Goal: Find specific page/section: Find specific page/section

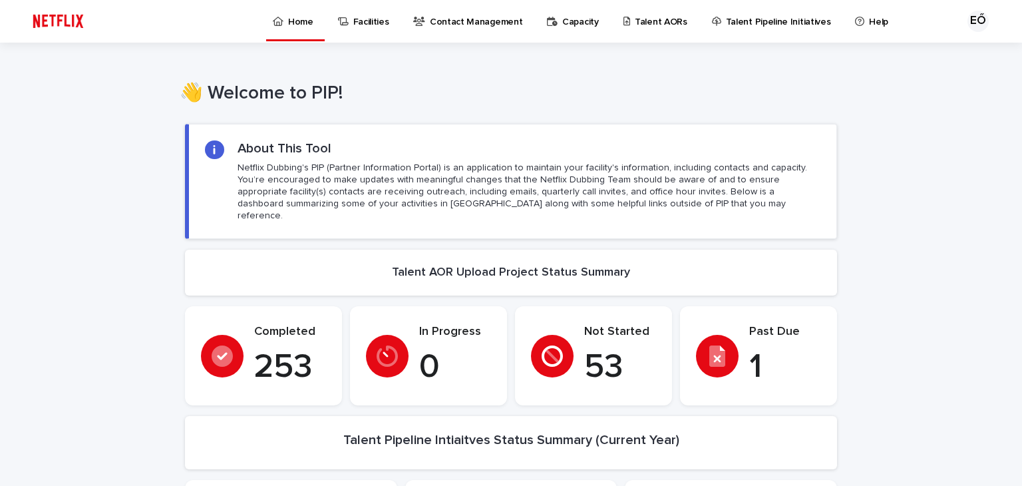
click at [635, 23] on p "Talent AORs" at bounding box center [661, 14] width 53 height 28
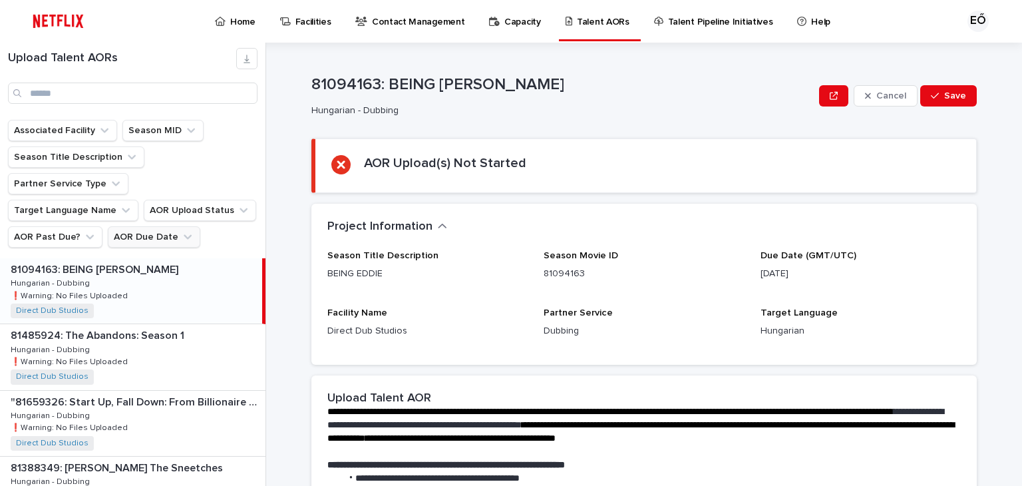
click at [181, 230] on icon "AOR Due Date" at bounding box center [187, 236] width 13 height 13
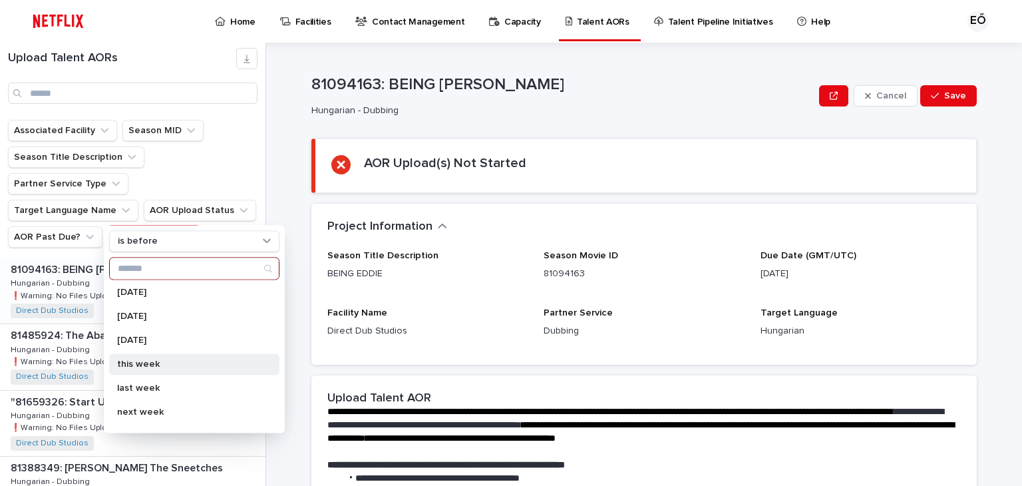
scroll to position [67, 0]
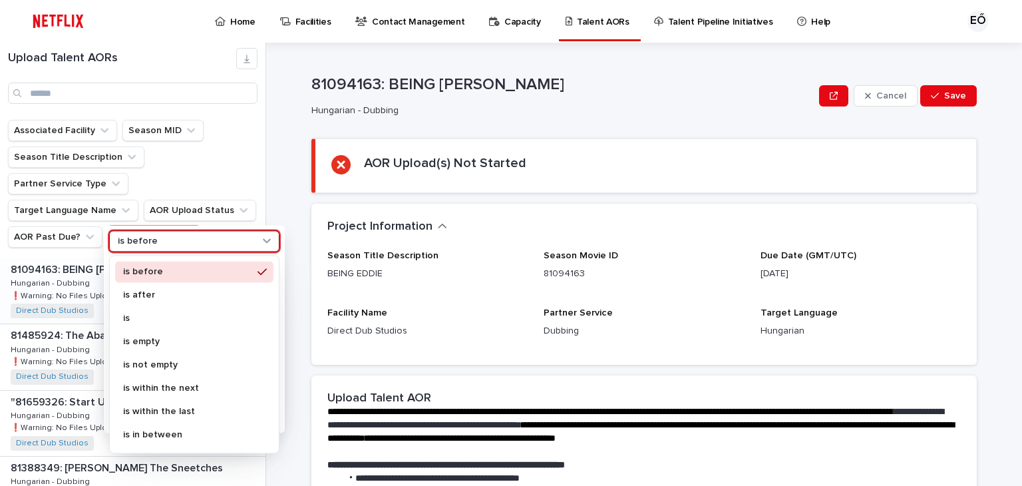
click at [183, 248] on div "is before" at bounding box center [194, 240] width 170 height 21
click at [176, 319] on p "is" at bounding box center [187, 317] width 129 height 9
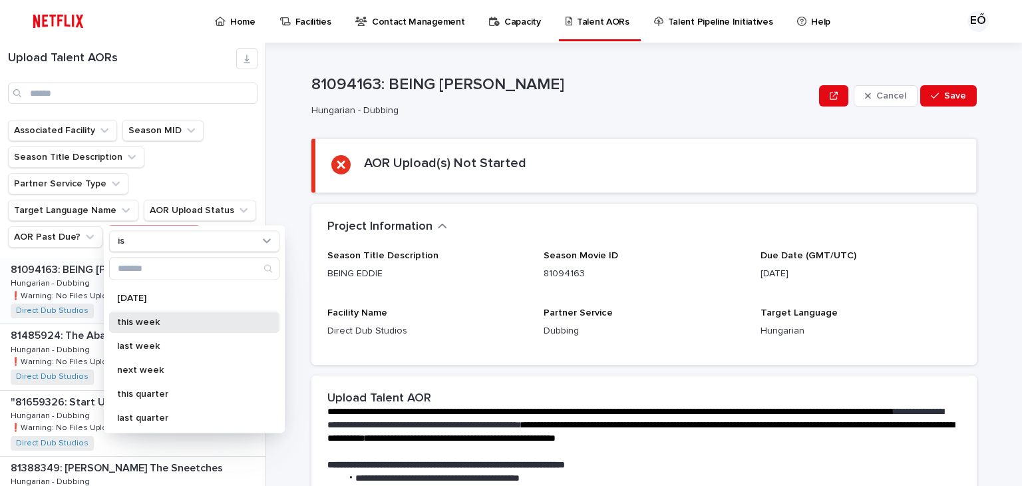
click at [178, 327] on div "this week" at bounding box center [194, 321] width 170 height 21
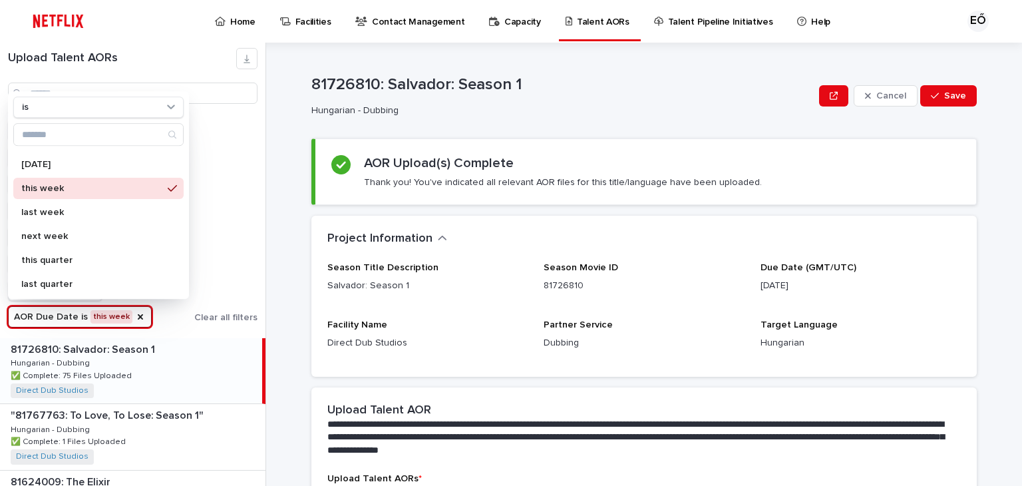
click at [231, 224] on div "Associated Facility Season MID Season Title Description Partner Service Type Ta…" at bounding box center [133, 224] width 250 height 208
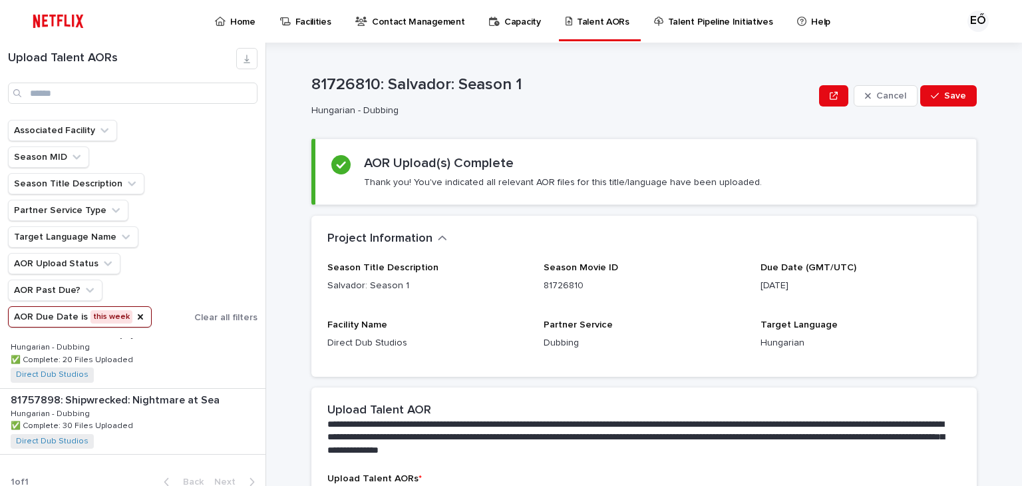
scroll to position [224, 0]
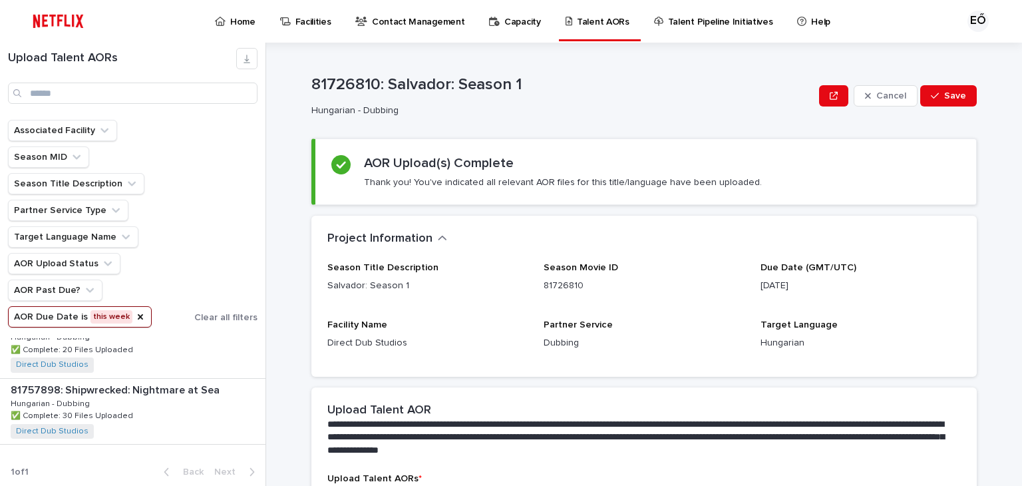
click at [98, 319] on button "AOR Due Date is this week" at bounding box center [80, 316] width 144 height 21
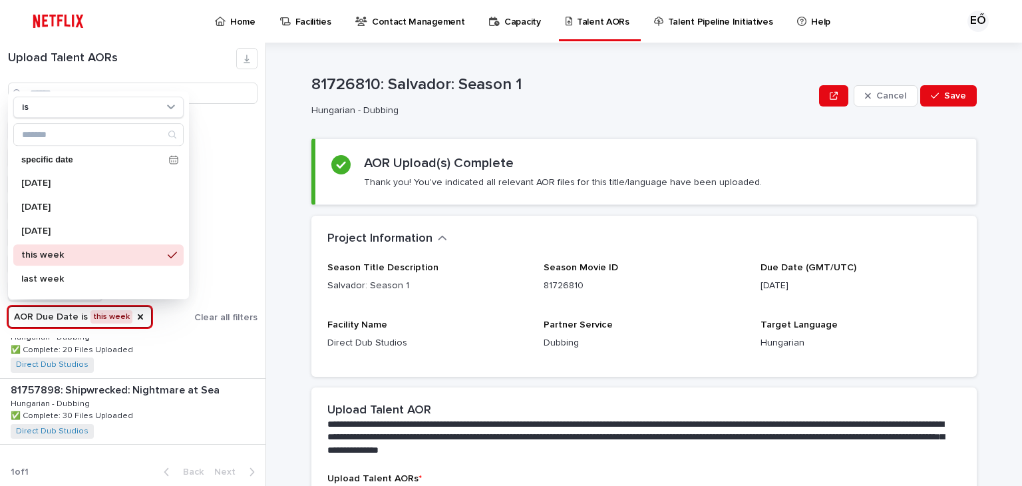
scroll to position [67, 0]
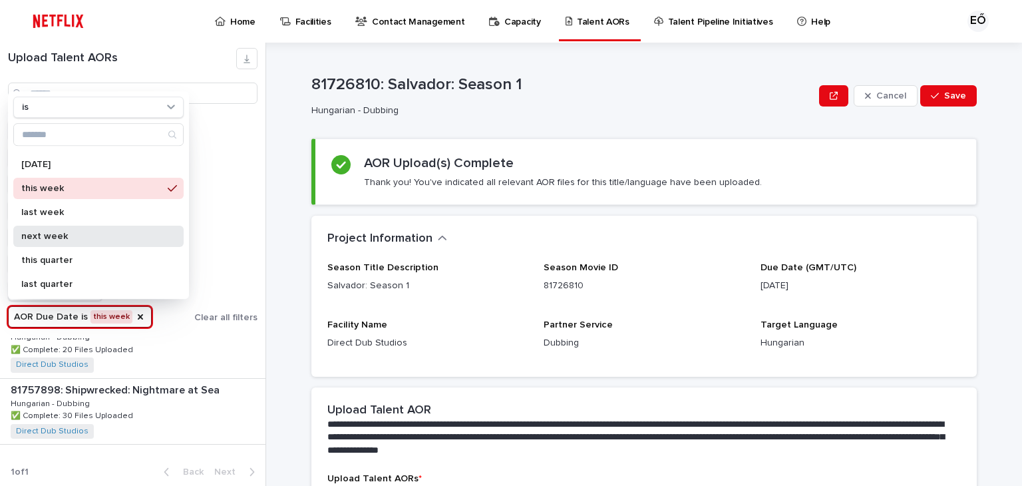
click at [100, 230] on div "next week" at bounding box center [98, 236] width 170 height 21
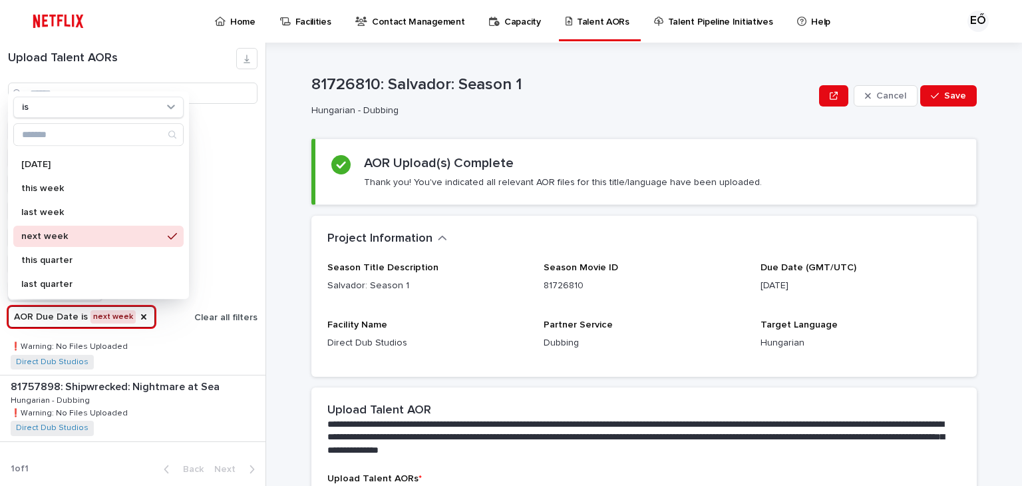
scroll to position [158, 0]
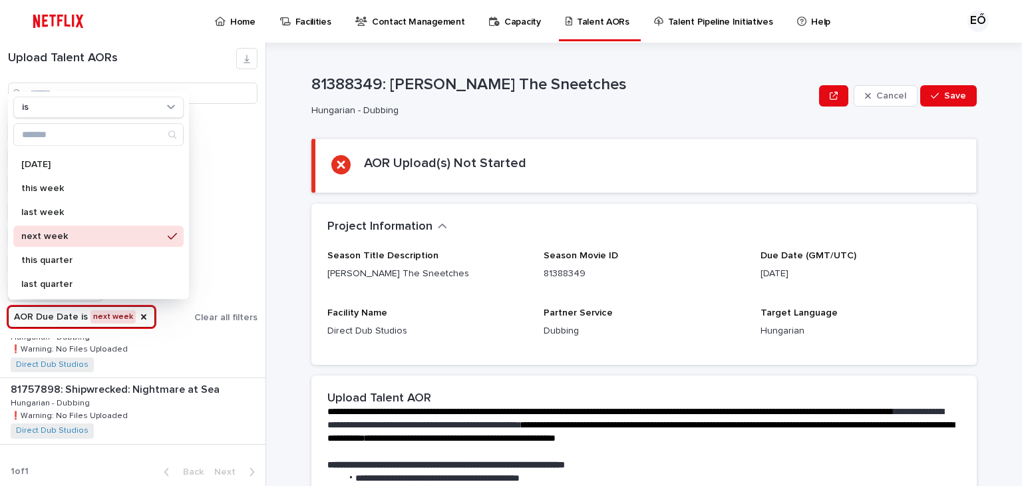
click at [285, 371] on div "**********" at bounding box center [652, 264] width 740 height 443
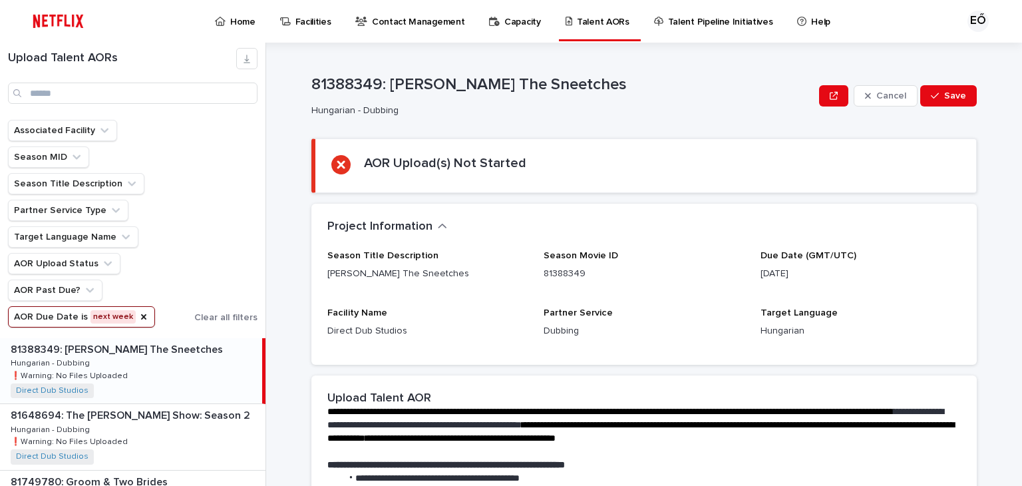
scroll to position [67, 0]
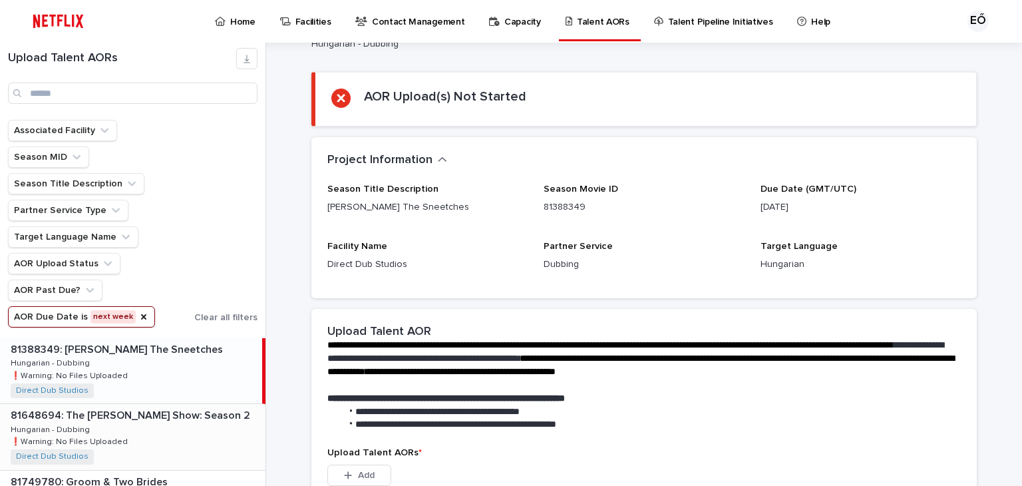
click at [195, 439] on div "81648694: The [PERSON_NAME] Show: Season 2 81648694: The [PERSON_NAME] Show: Se…" at bounding box center [133, 436] width 266 height 65
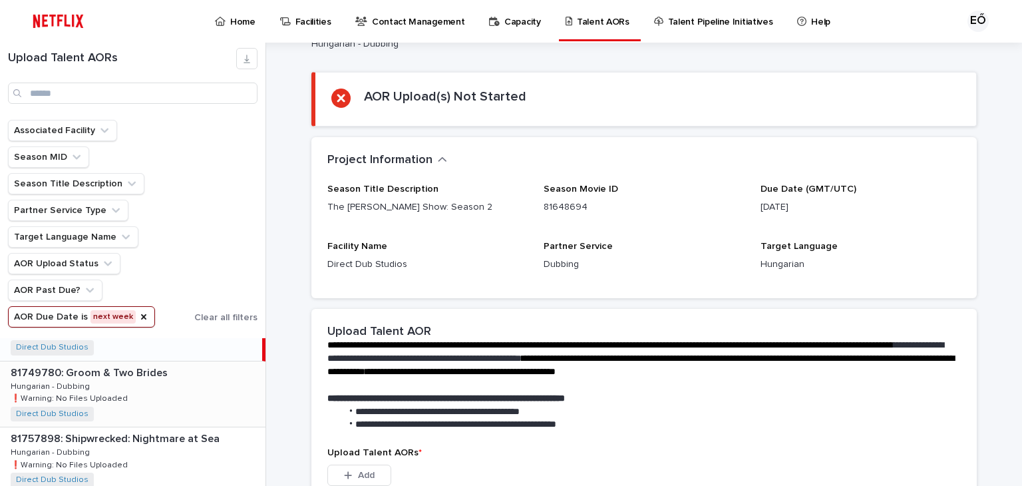
scroll to position [133, 0]
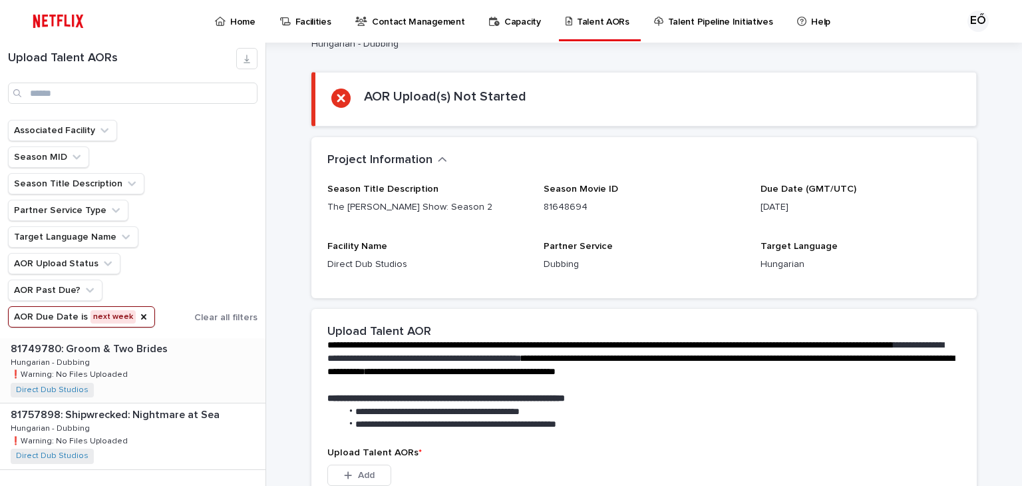
click at [182, 381] on div "81749780: Groom & Two Brides 81749780: Groom & Two Brides Hungarian - Dubbing H…" at bounding box center [133, 369] width 266 height 65
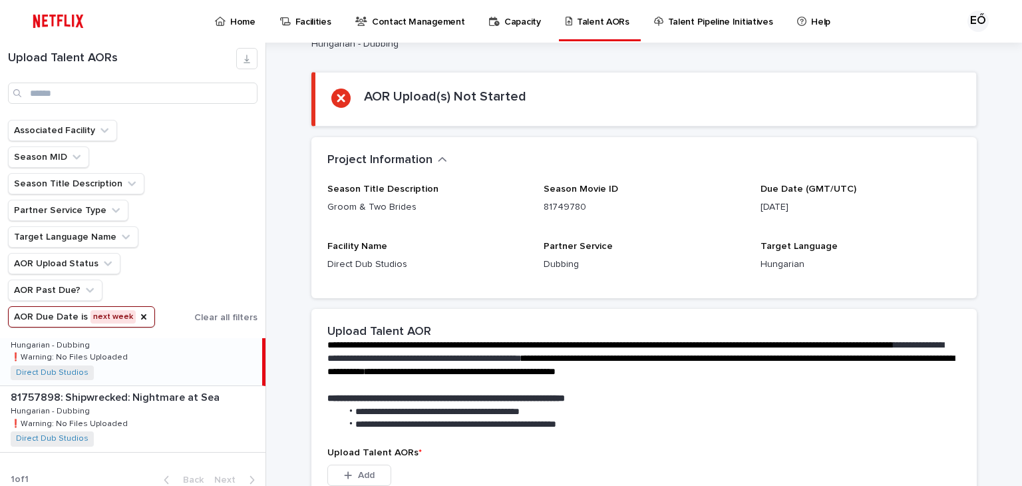
scroll to position [158, 0]
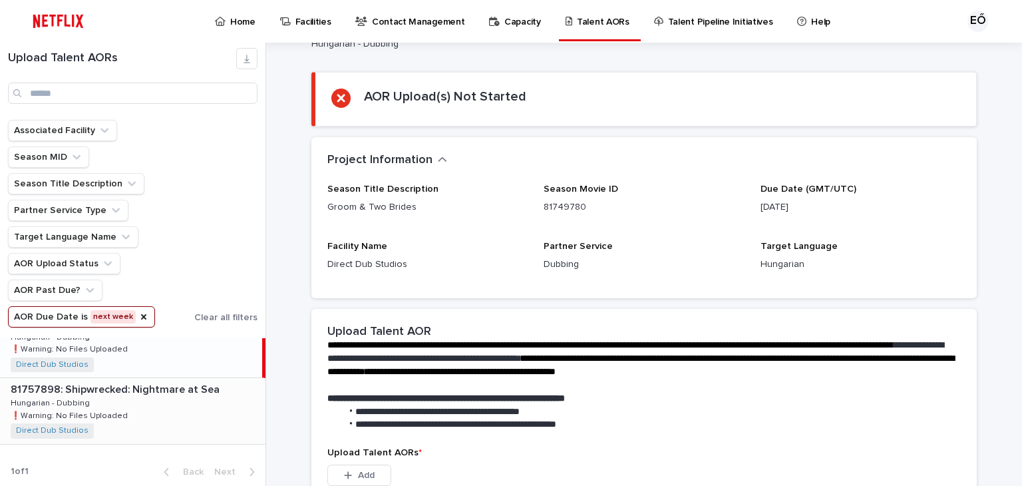
click at [196, 421] on div "81757898: Shipwrecked: Nightmare at Sea 81757898: Shipwrecked: Nightmare at Sea…" at bounding box center [133, 410] width 266 height 65
